Goal: Information Seeking & Learning: Learn about a topic

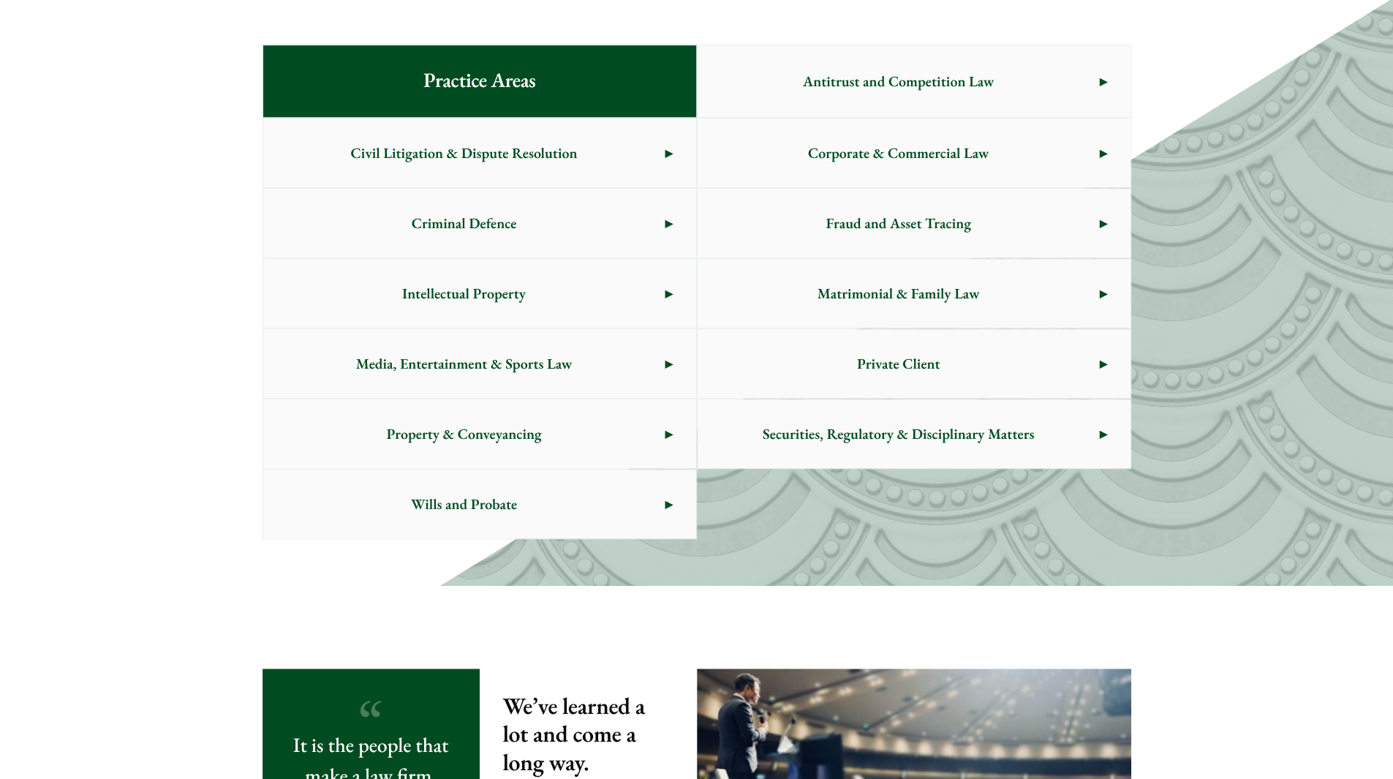
scroll to position [779, 0]
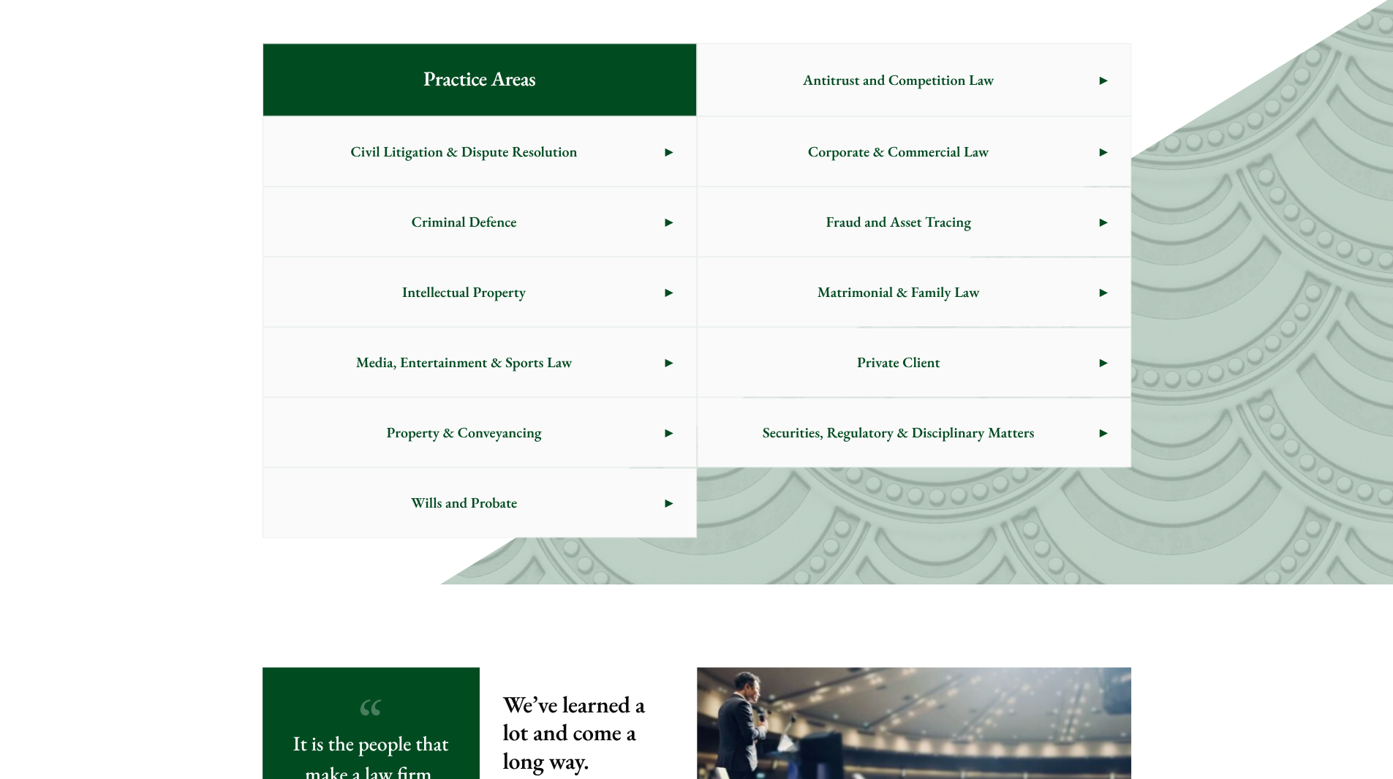
click at [654, 227] on span "Criminal Defence" at bounding box center [464, 221] width 402 height 69
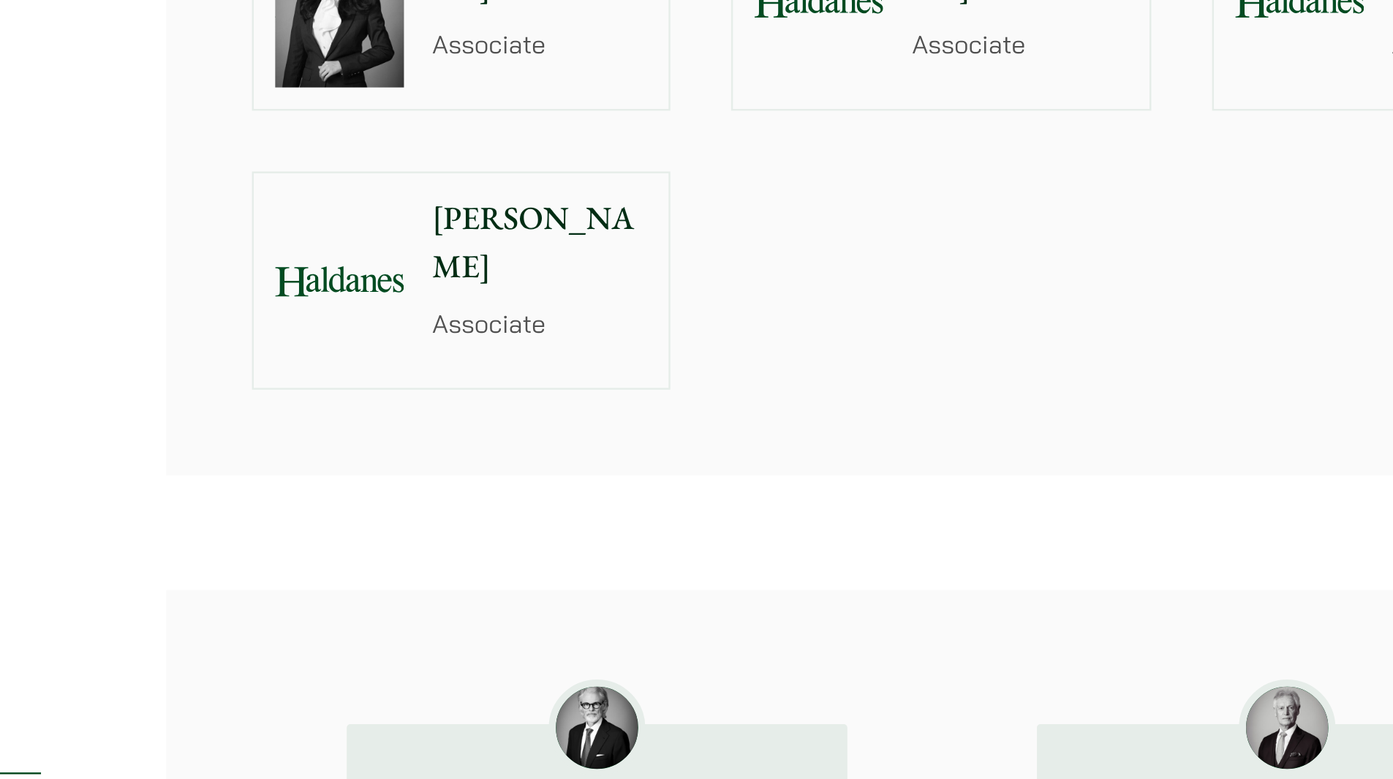
scroll to position [1833, 0]
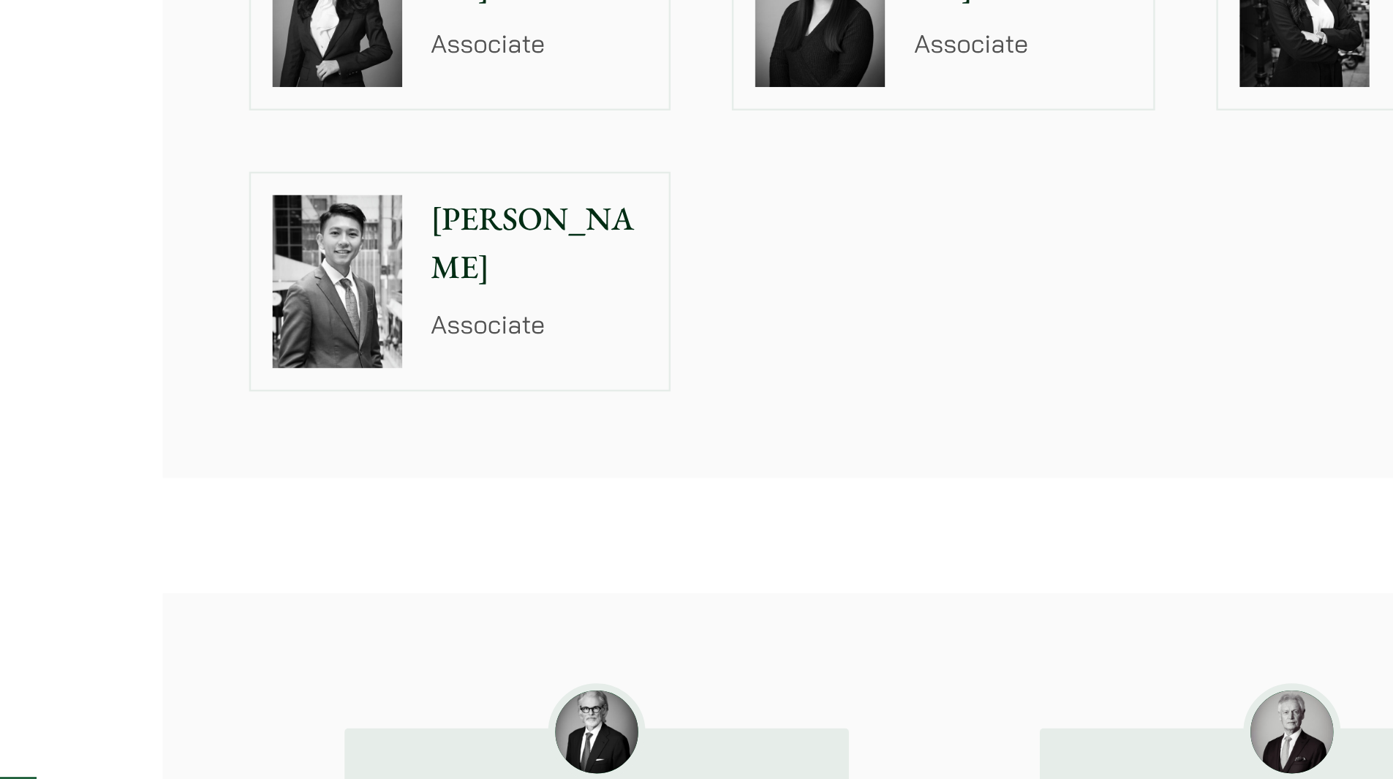
click at [649, 214] on p "Brian Fung" at bounding box center [649, 233] width 88 height 39
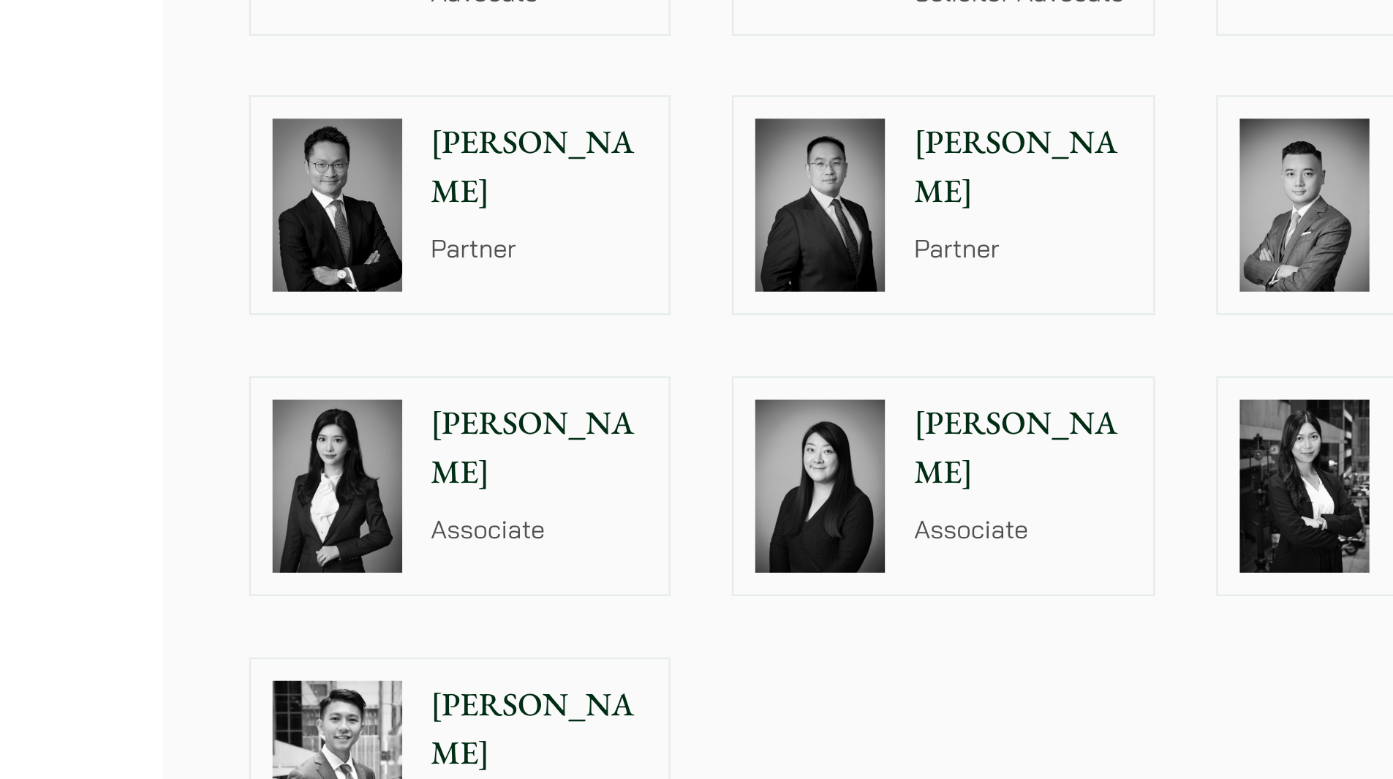
scroll to position [1771, 0]
click at [820, 162] on p "Christina Ma" at bounding box center [845, 181] width 88 height 39
click at [624, 162] on p "Florence Yan" at bounding box center [649, 181] width 88 height 39
click at [636, 48] on p "Felix Ng" at bounding box center [649, 67] width 88 height 39
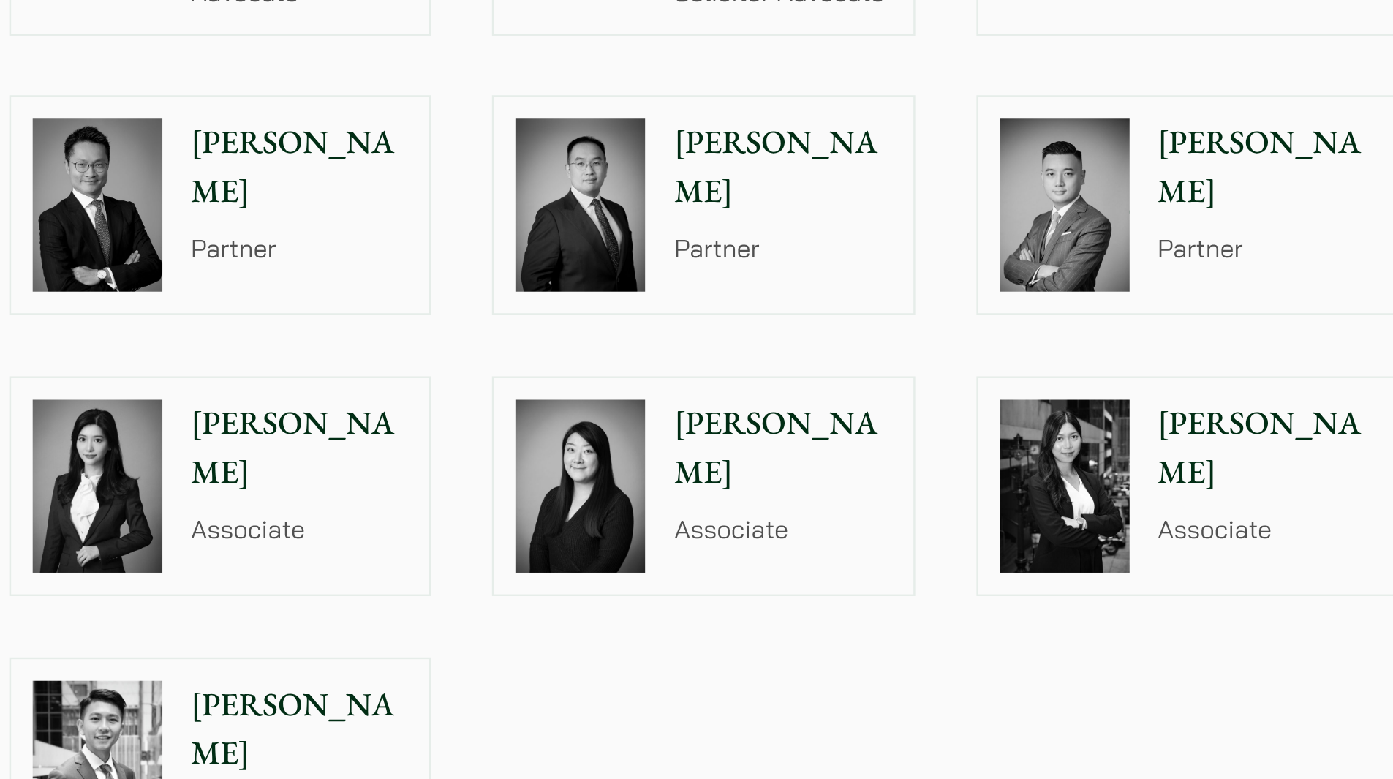
click at [831, 48] on p "[PERSON_NAME]" at bounding box center [845, 67] width 88 height 39
click at [1009, 162] on p "Joanne Lam" at bounding box center [1042, 181] width 88 height 39
click at [1019, 48] on p "Timothy Wan" at bounding box center [1042, 67] width 88 height 39
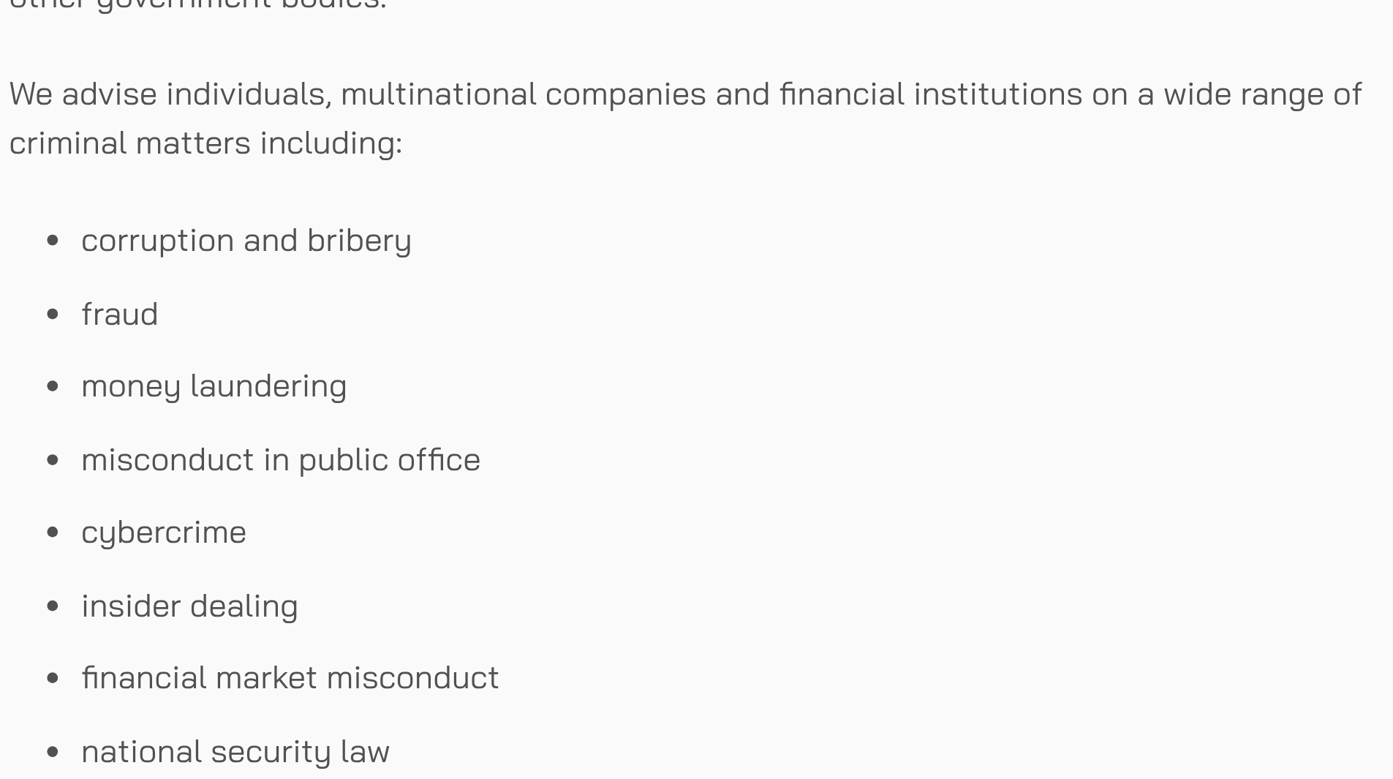
scroll to position [723, 0]
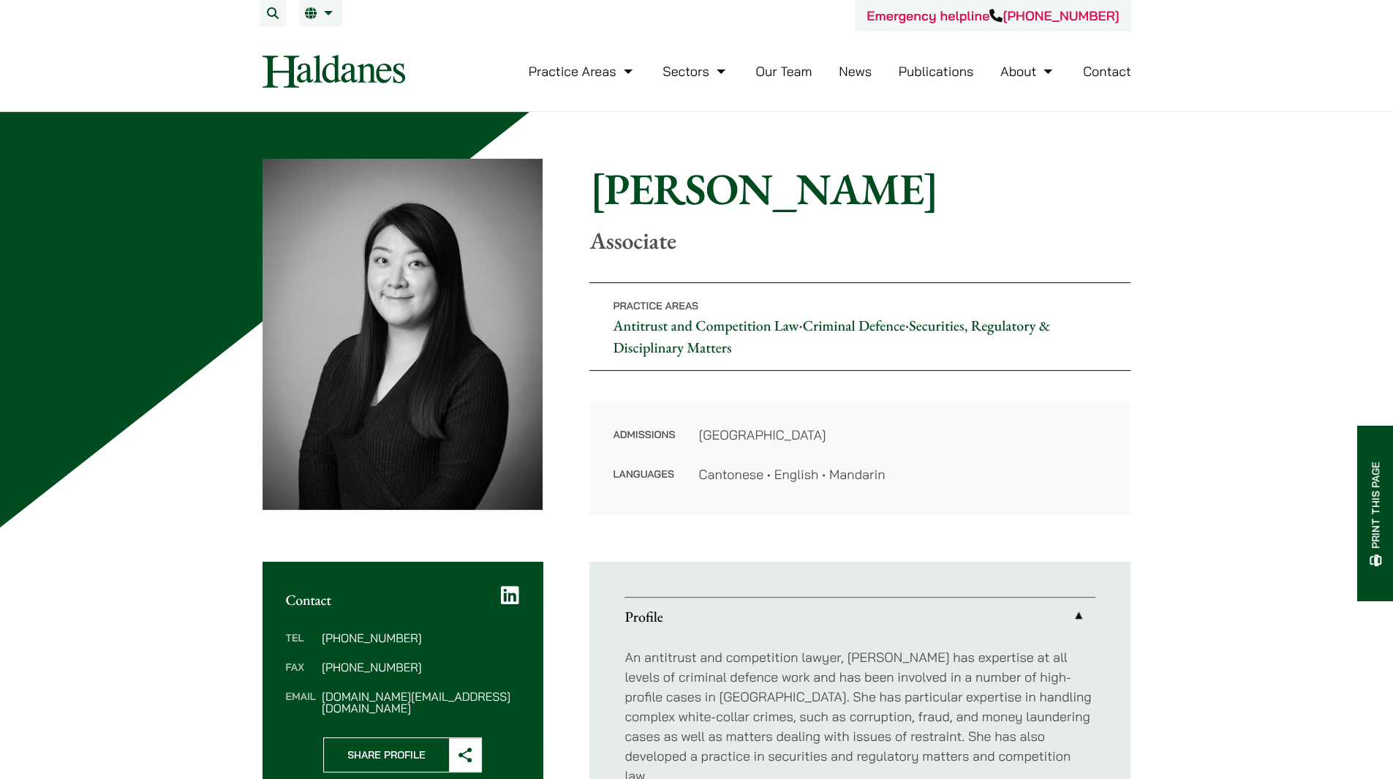
click at [12, 7] on header "Emergency helpline [PHONE_NUMBER] Practice Areas Antitrust and Competition Law …" at bounding box center [696, 56] width 1393 height 112
